Goal: Task Accomplishment & Management: Manage account settings

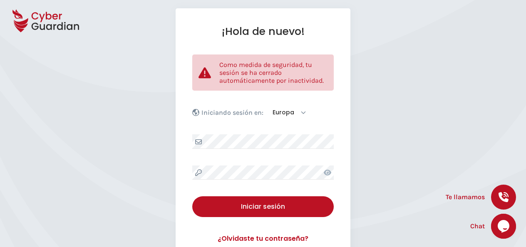
scroll to position [71, 0]
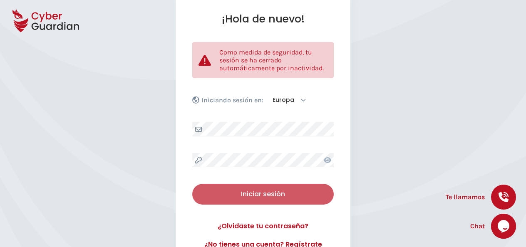
click at [271, 192] on div "Iniciar sesión" at bounding box center [262, 194] width 129 height 10
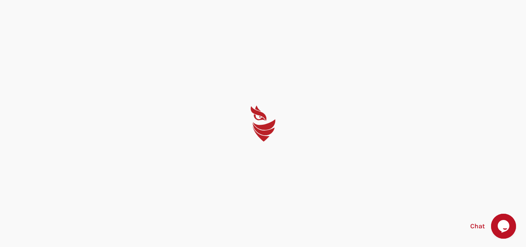
scroll to position [0, 0]
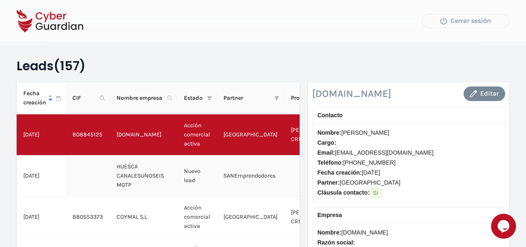
click at [208, 184] on td "Nuevo lead" at bounding box center [197, 176] width 40 height 41
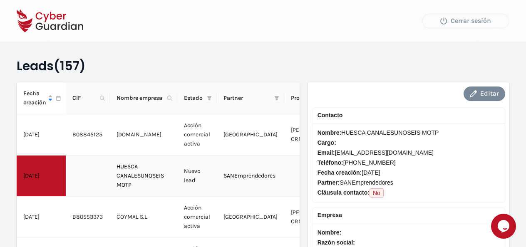
click at [285, 178] on td at bounding box center [313, 176] width 58 height 41
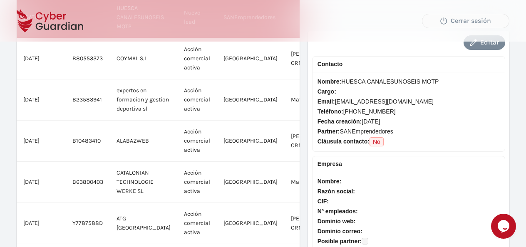
scroll to position [158, 0]
